Goal: Task Accomplishment & Management: Manage account settings

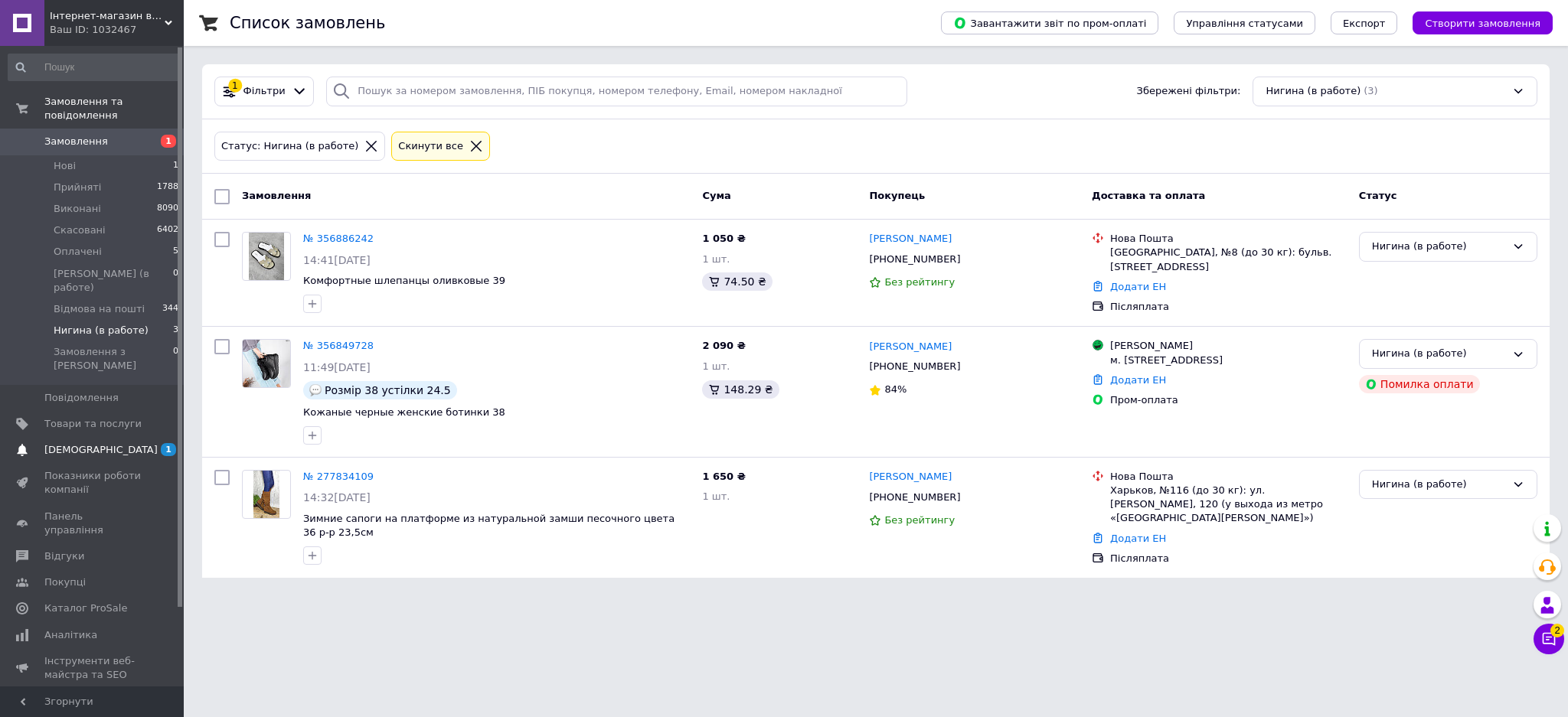
click at [127, 437] on link "Сповіщення 1 0" at bounding box center [94, 450] width 188 height 26
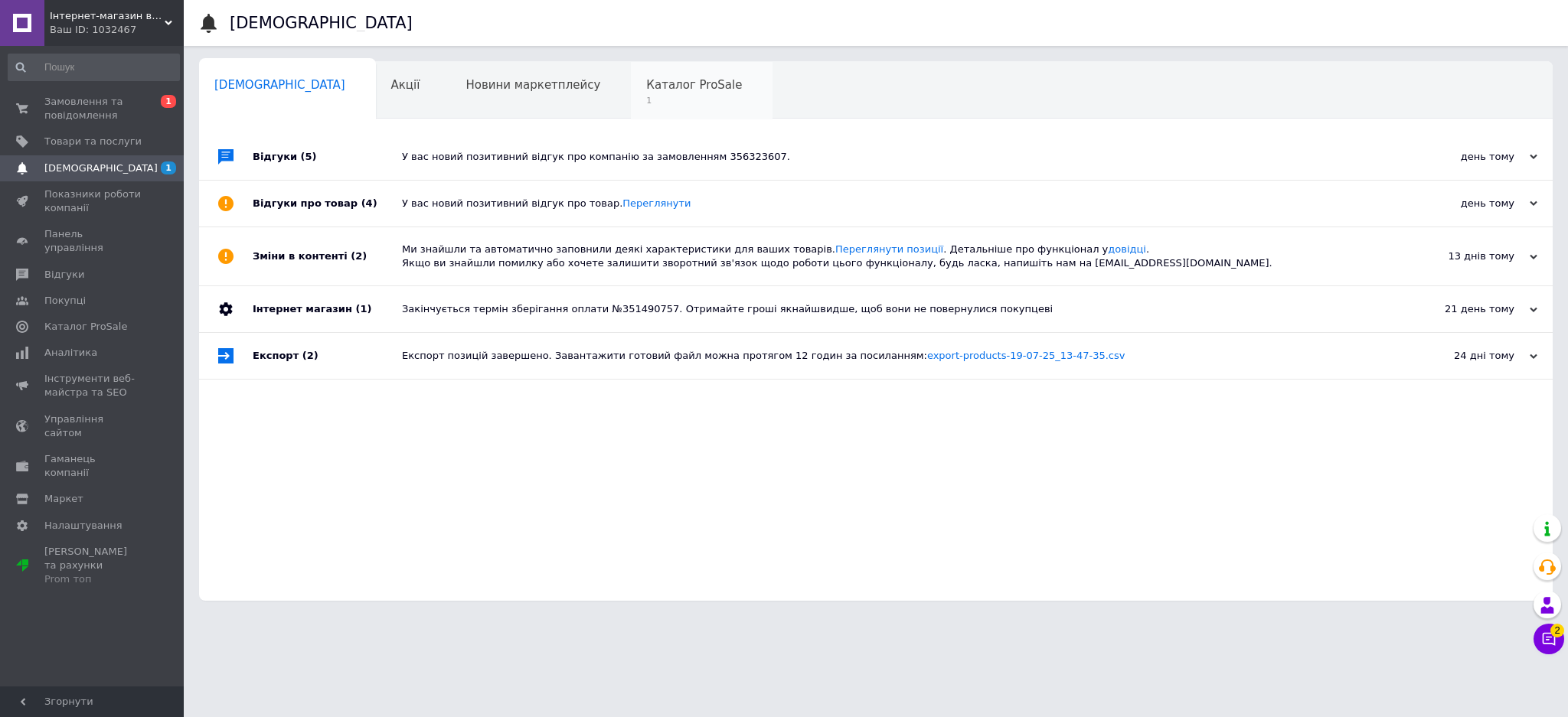
click at [646, 85] on span "Каталог ProSale" at bounding box center [694, 85] width 95 height 13
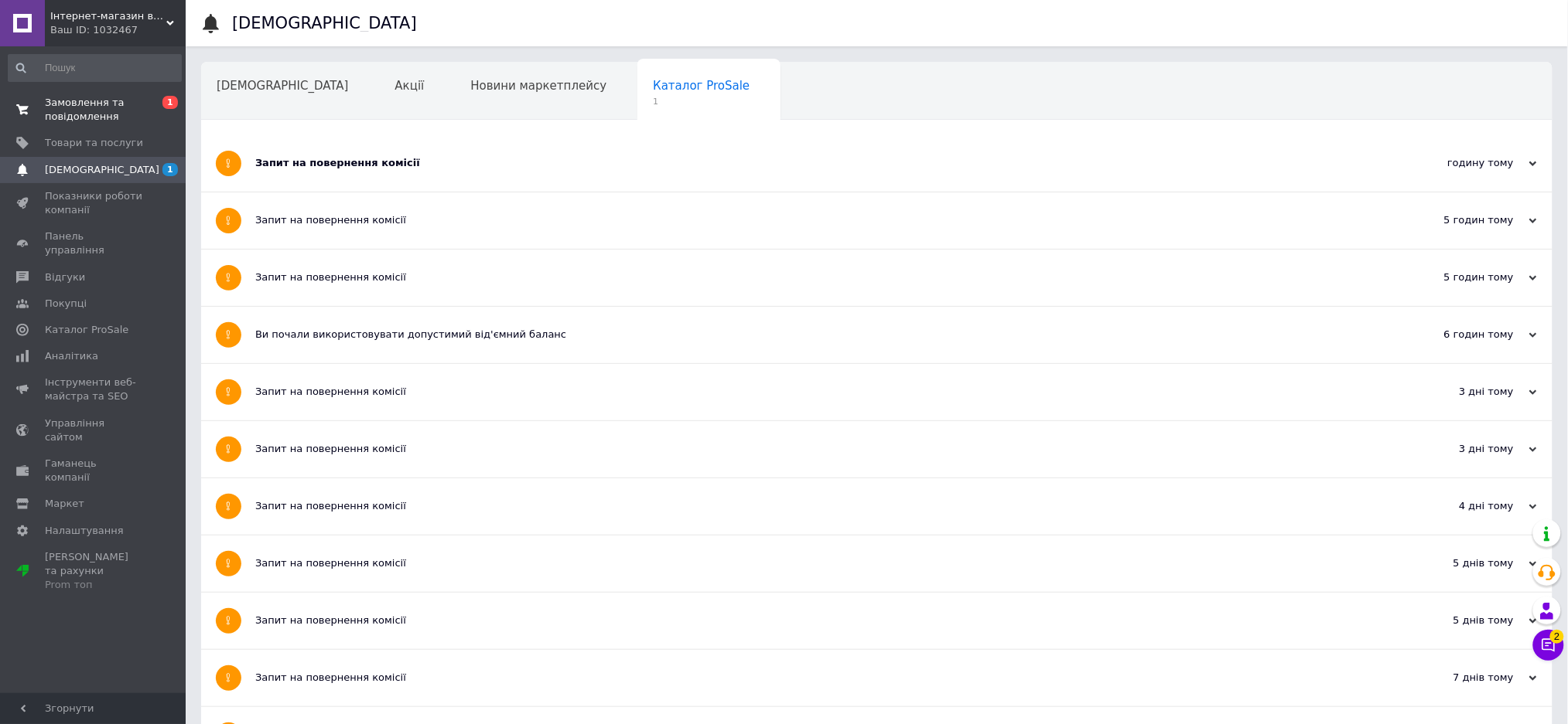
click at [93, 104] on span "Замовлення та повідомлення" at bounding box center [94, 110] width 98 height 28
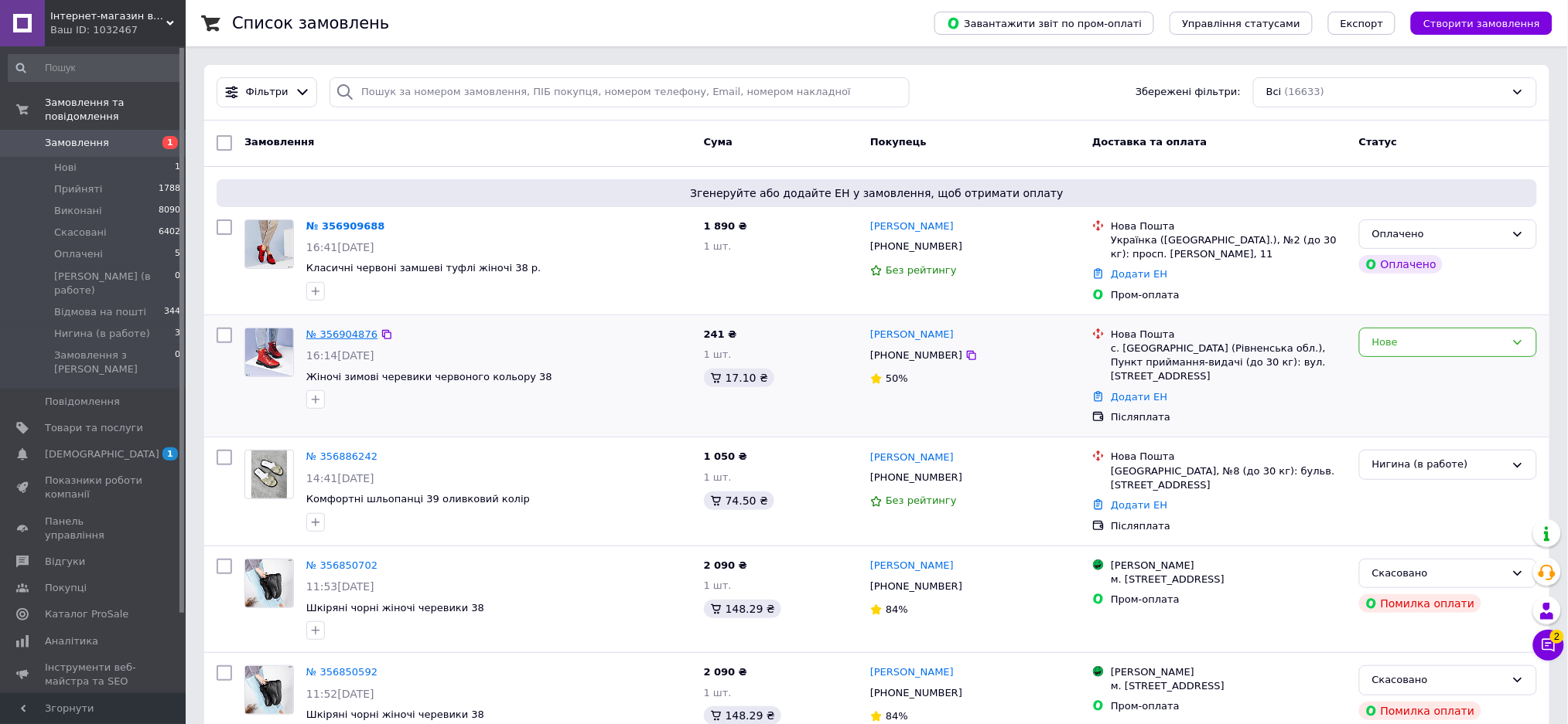
click at [351, 332] on link "№ 356904876" at bounding box center [342, 334] width 71 height 12
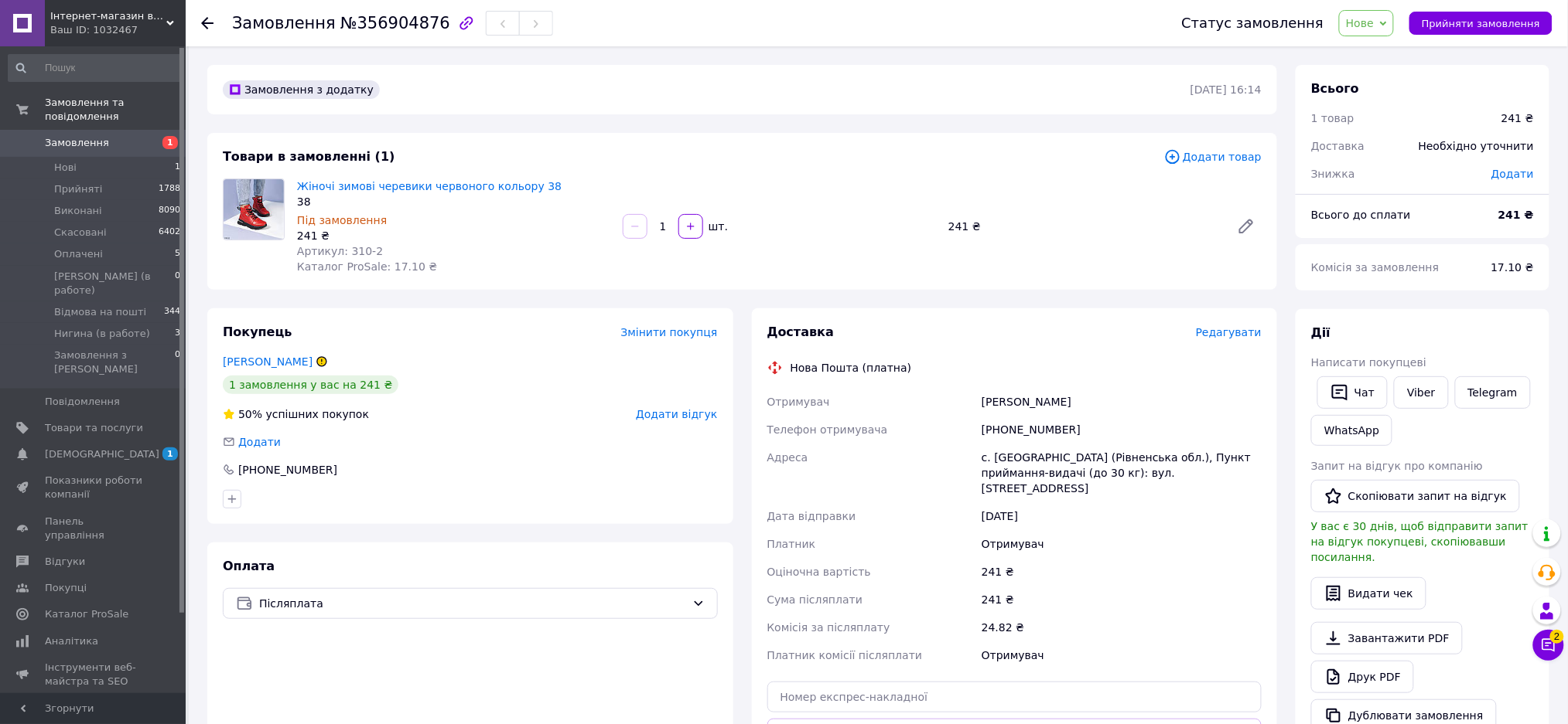
click at [124, 136] on span "Замовлення" at bounding box center [94, 143] width 98 height 14
